Goal: Task Accomplishment & Management: Use online tool/utility

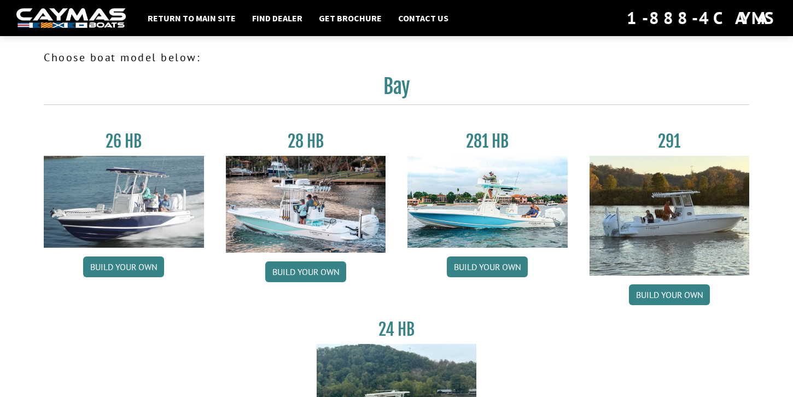
click at [72, 18] on img at bounding box center [70, 18] width 109 height 20
click at [314, 273] on link "Build your own" at bounding box center [305, 271] width 81 height 21
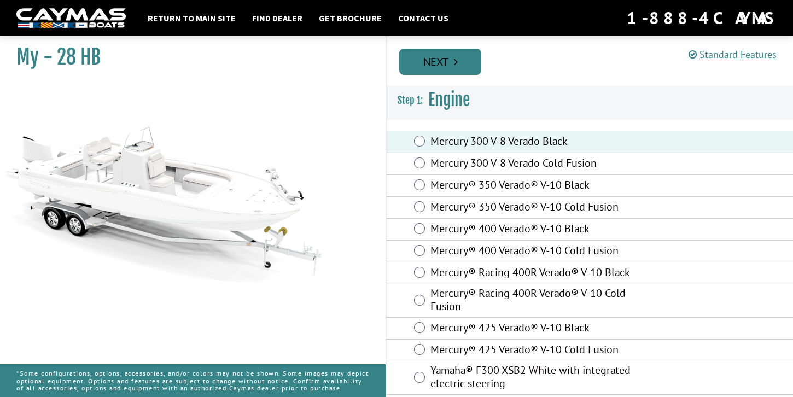
click at [449, 63] on link "Next" at bounding box center [440, 62] width 82 height 26
